Goal: Transaction & Acquisition: Purchase product/service

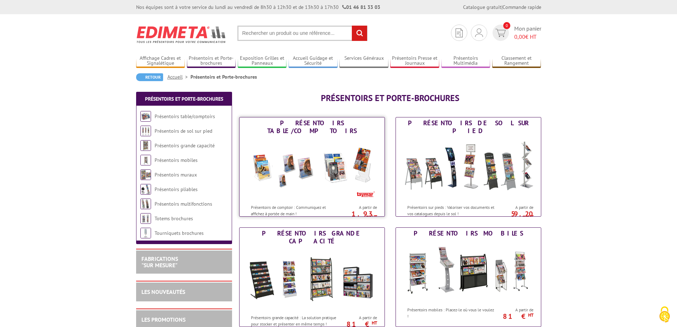
click at [318, 173] on img at bounding box center [312, 169] width 132 height 64
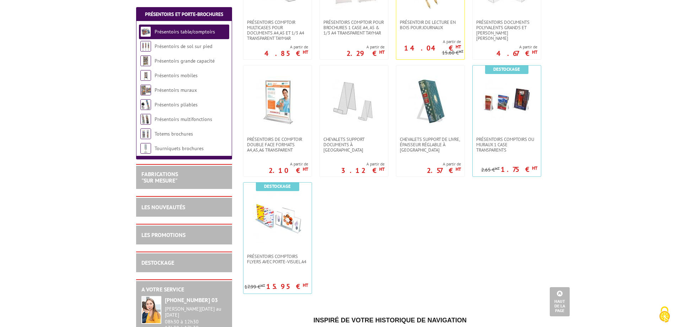
scroll to position [36, 0]
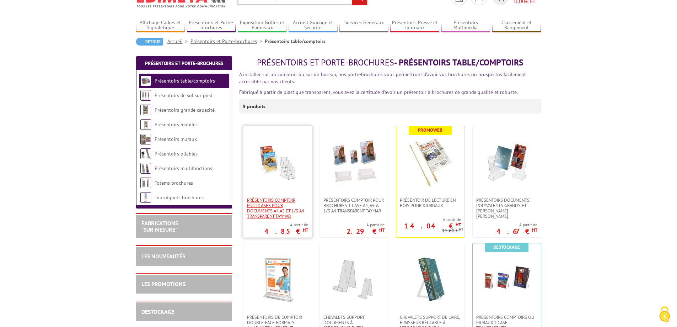
click at [285, 203] on span "Présentoirs comptoir multicases POUR DOCUMENTS A4,A5 ET 1/3 A4 TRANSPARENT TAYM…" at bounding box center [277, 207] width 61 height 21
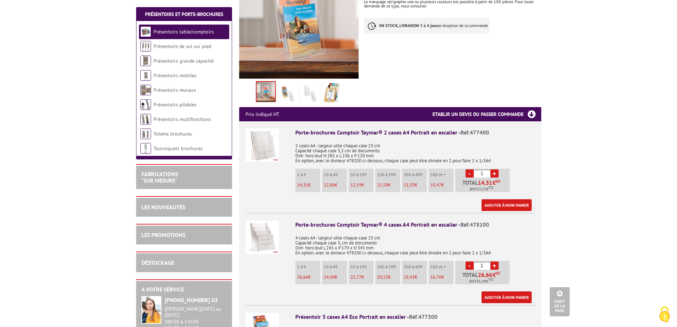
scroll to position [249, 0]
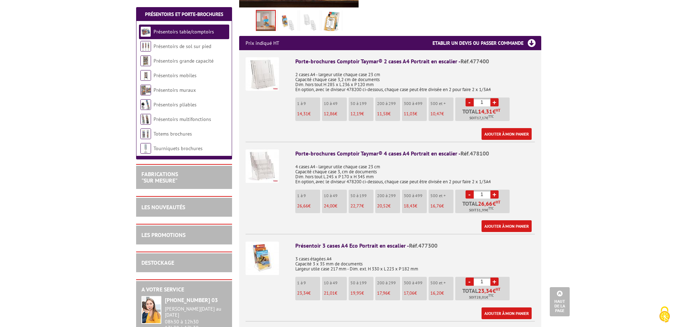
click at [498, 190] on link "+" at bounding box center [495, 194] width 8 height 8
click at [469, 190] on link "-" at bounding box center [470, 194] width 8 height 8
type input "1"
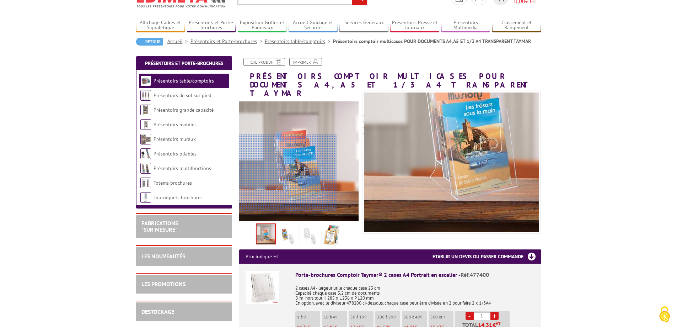
scroll to position [0, 0]
